Goal: Find contact information: Find contact information

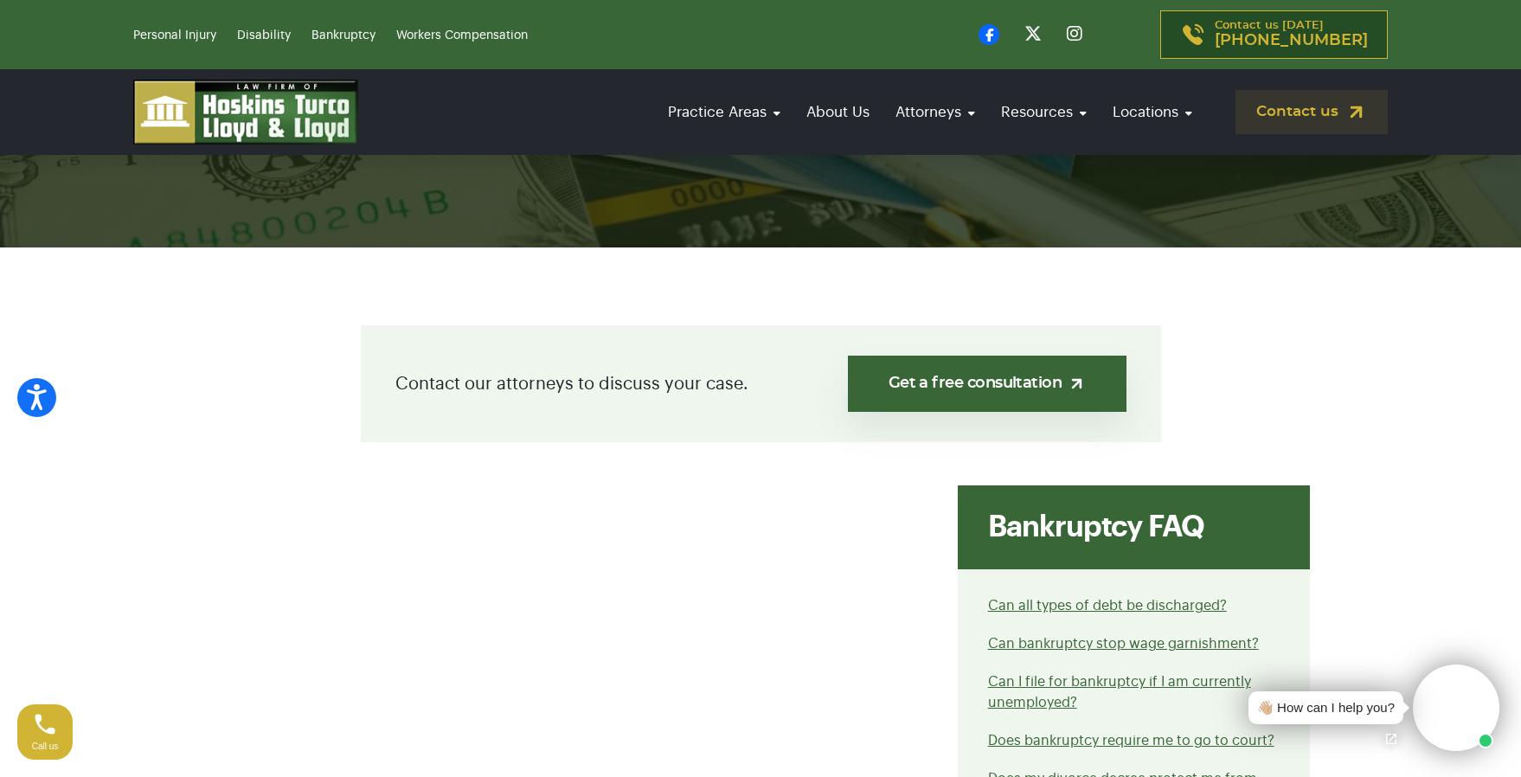
scroll to position [173, 0]
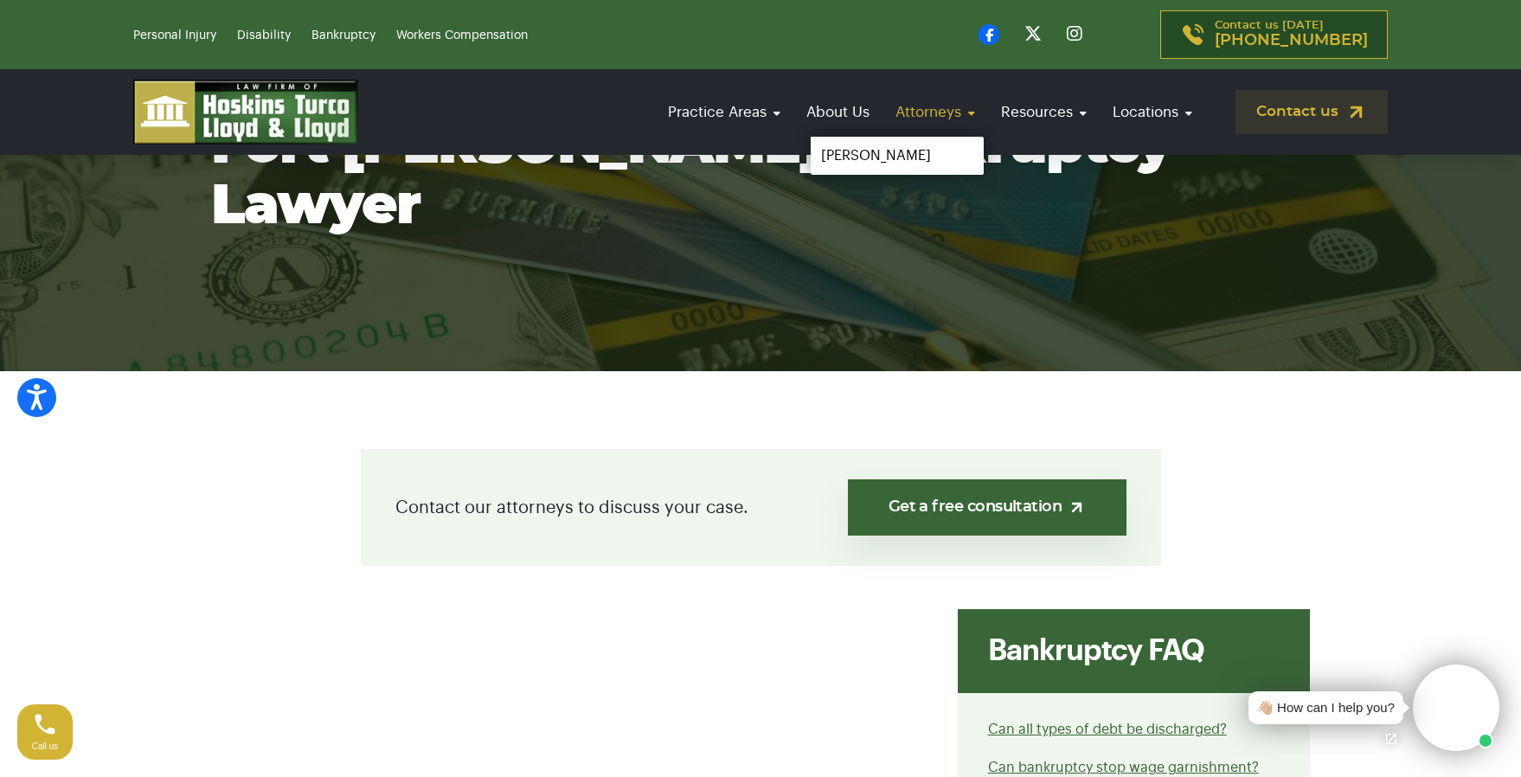
click at [960, 118] on link "Attorneys" at bounding box center [935, 111] width 97 height 49
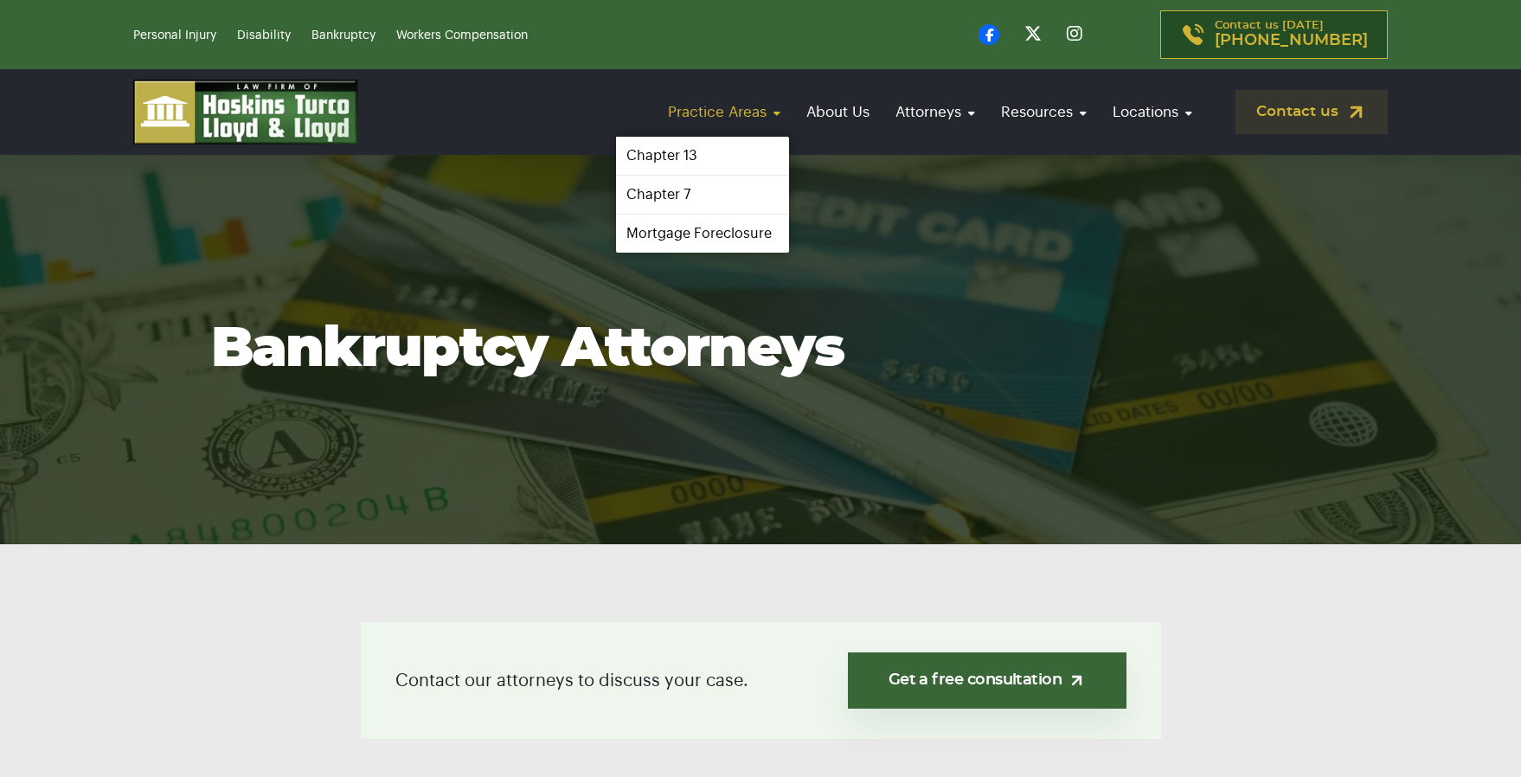
click at [713, 122] on link "Practice Areas" at bounding box center [724, 111] width 130 height 49
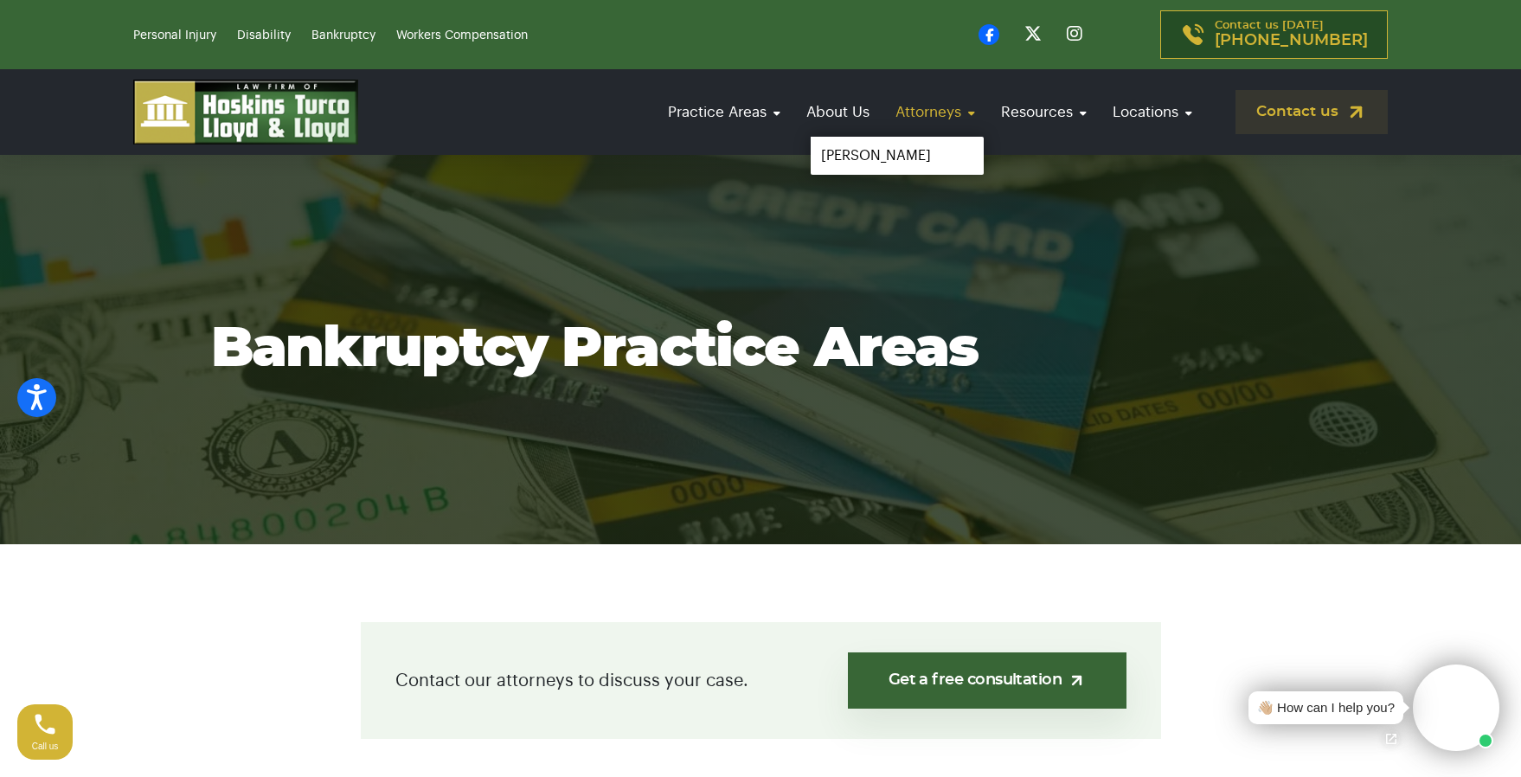
click at [960, 118] on link "Attorneys" at bounding box center [935, 111] width 97 height 49
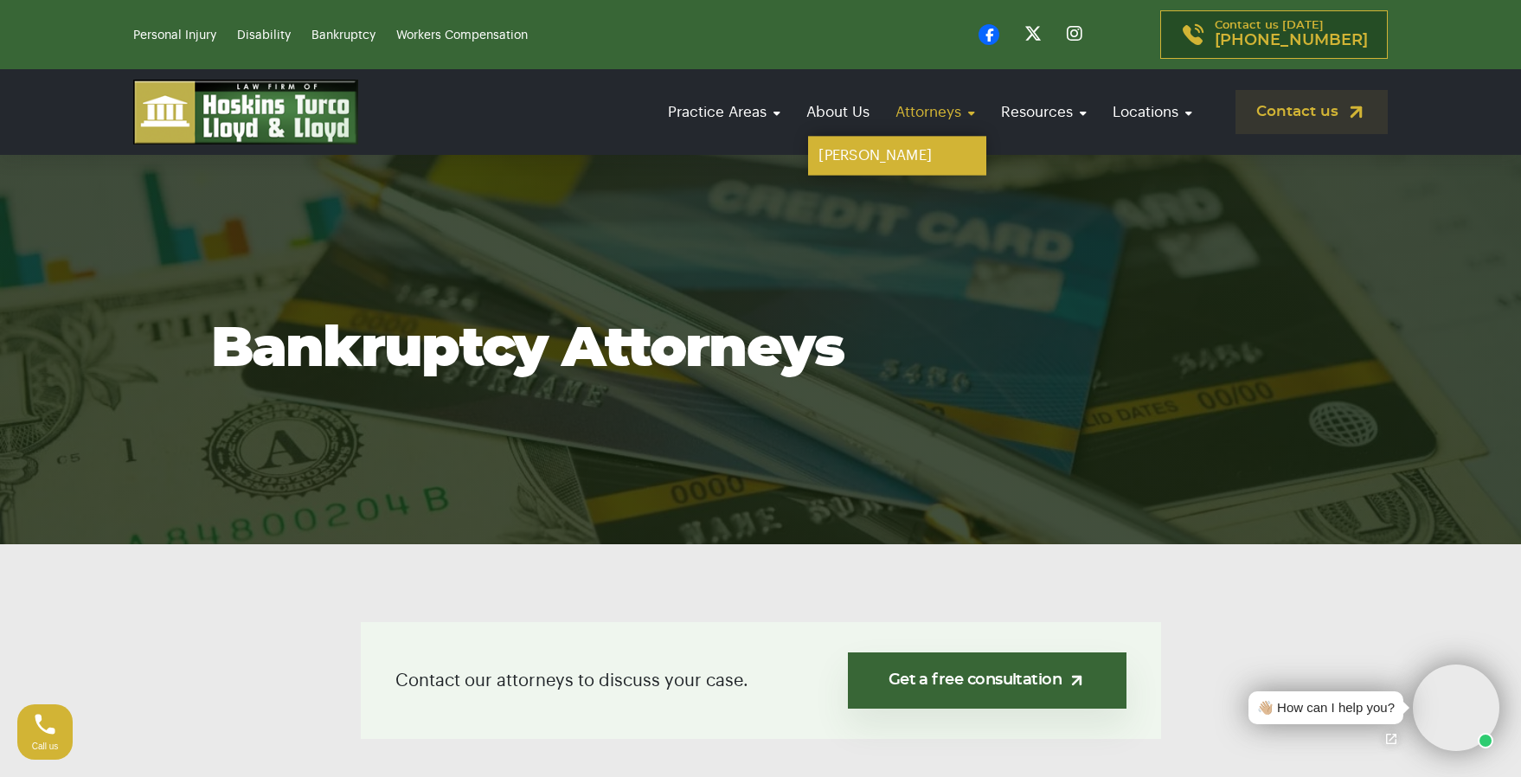
click at [903, 164] on link "[PERSON_NAME]" at bounding box center [897, 156] width 178 height 39
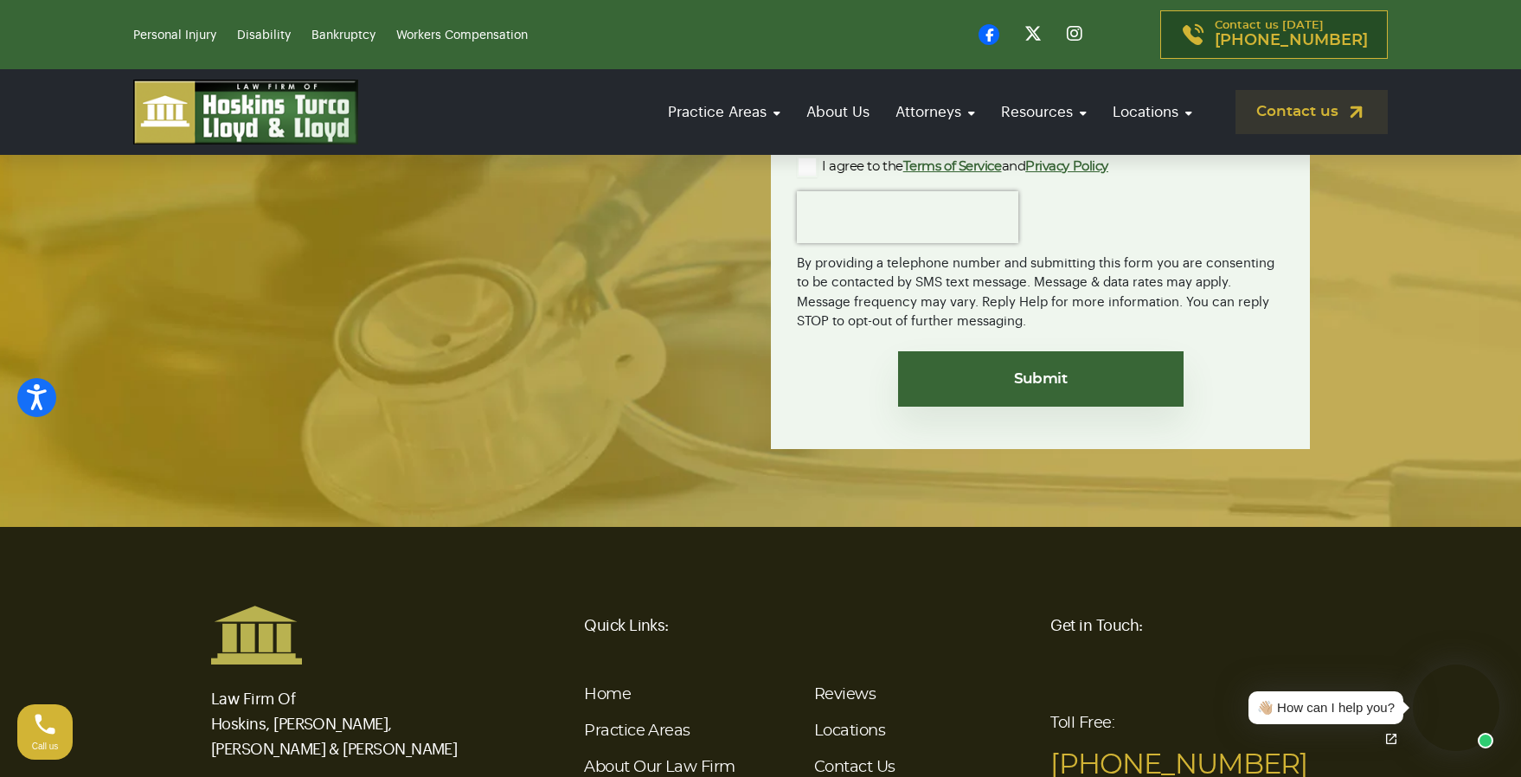
scroll to position [3710, 0]
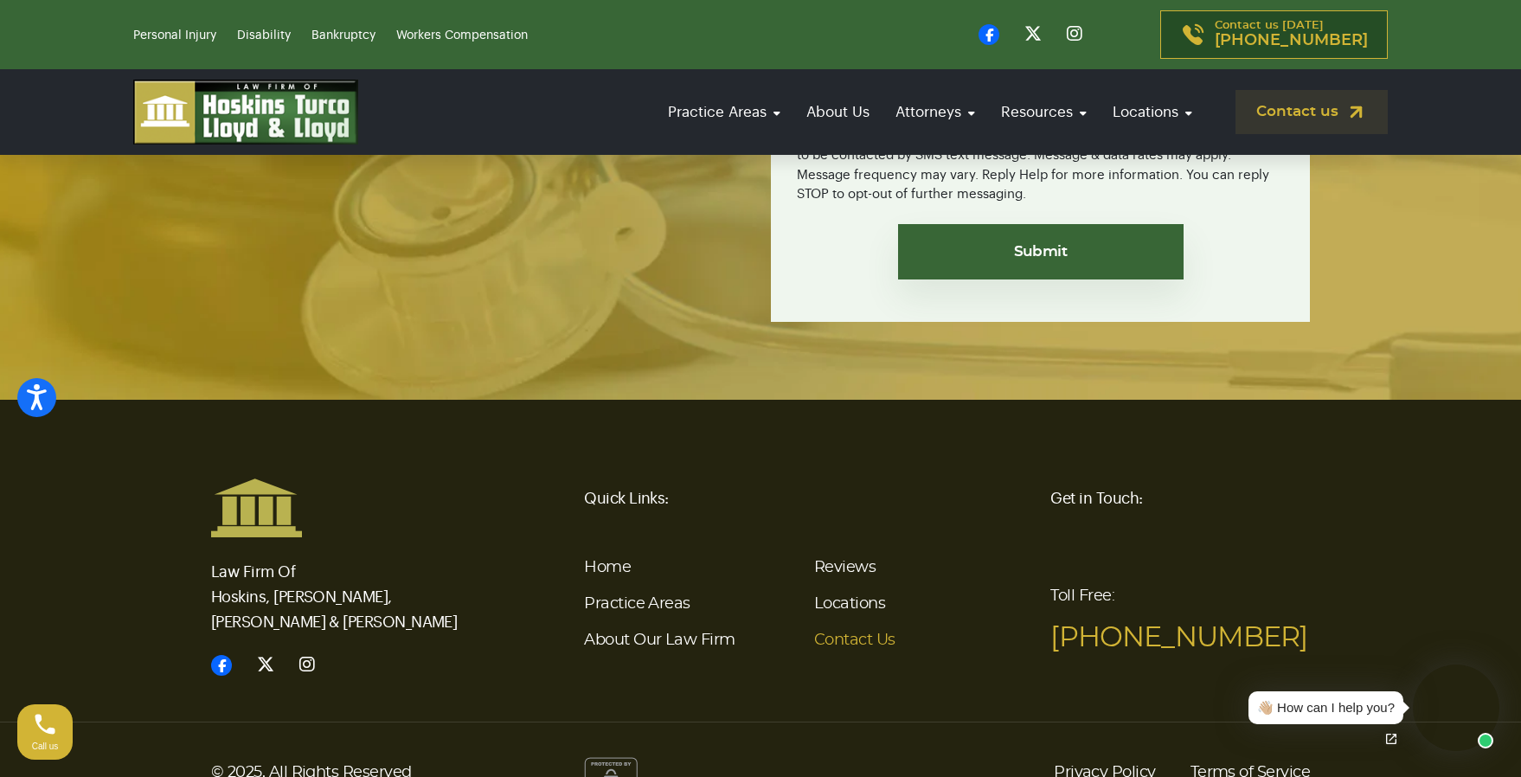
click at [856, 633] on link "Contact Us" at bounding box center [854, 641] width 81 height 16
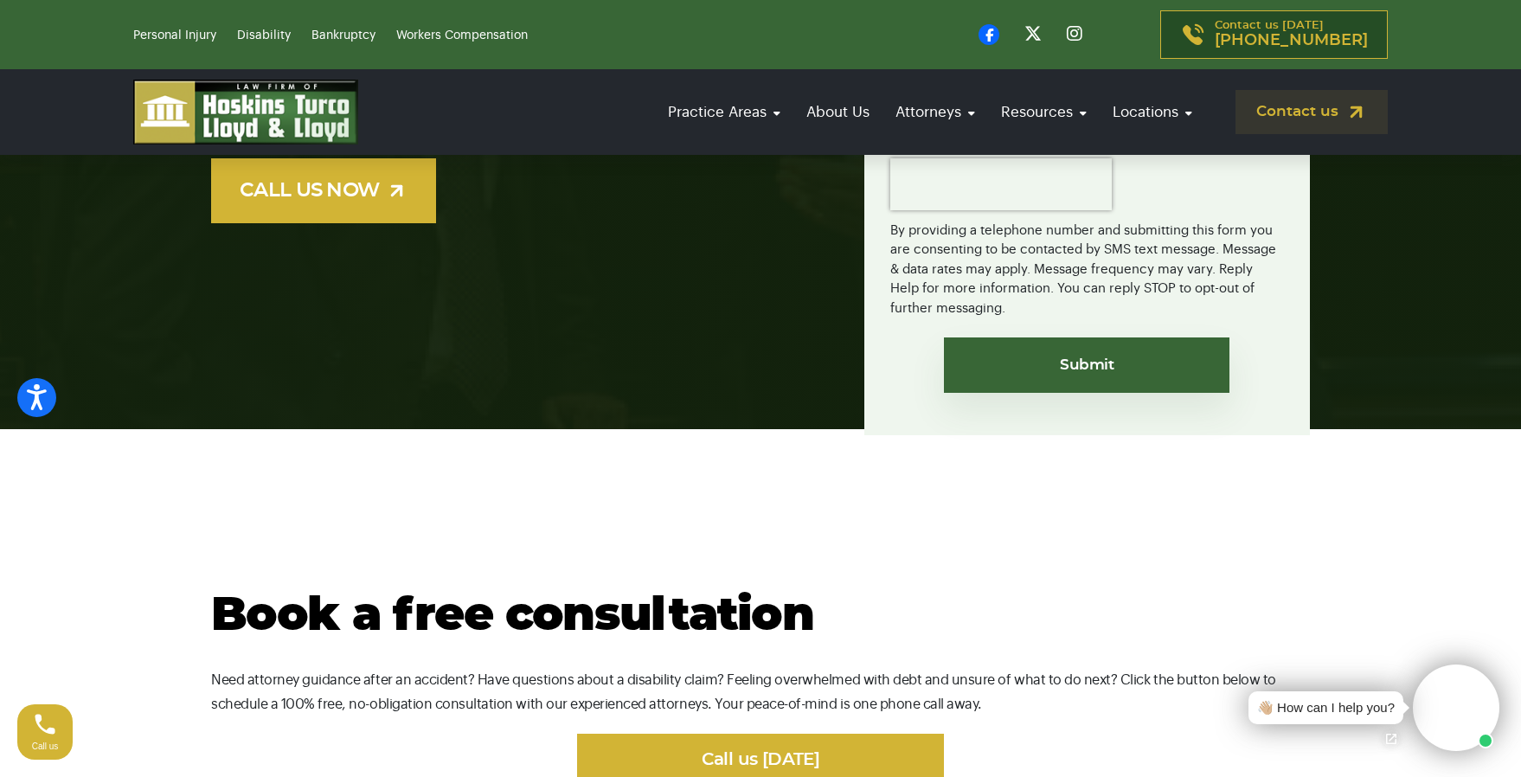
scroll to position [952, 0]
